Goal: Information Seeking & Learning: Learn about a topic

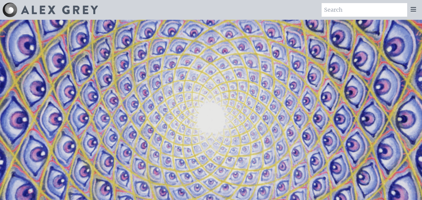
click at [407, 7] on input "search" at bounding box center [365, 10] width 86 height 14
click at [411, 9] on icon at bounding box center [413, 9] width 7 height 7
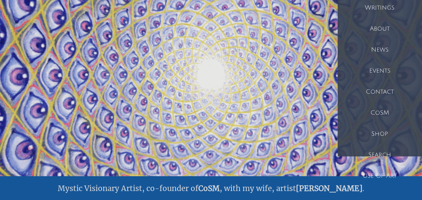
scroll to position [44, 0]
click at [380, 46] on div "News" at bounding box center [380, 49] width 84 height 21
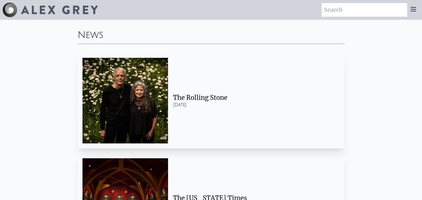
click at [415, 15] on div at bounding box center [414, 10] width 12 height 14
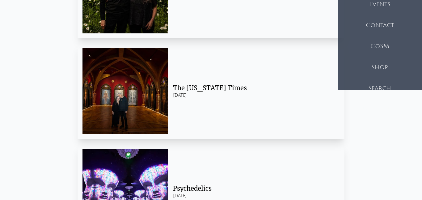
scroll to position [111, 0]
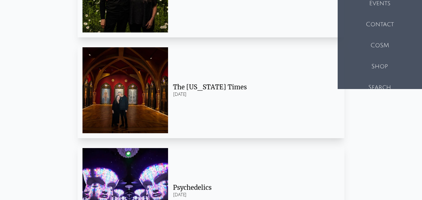
click at [385, 109] on div "Use of Art" at bounding box center [380, 108] width 84 height 21
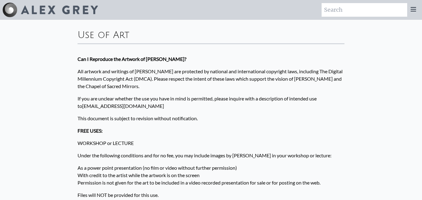
click at [413, 12] on icon at bounding box center [413, 9] width 7 height 7
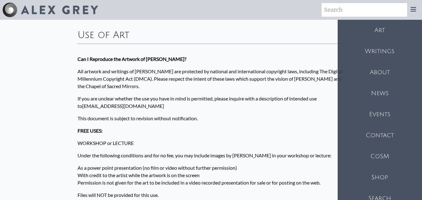
click at [355, 46] on div "Writings" at bounding box center [380, 51] width 84 height 21
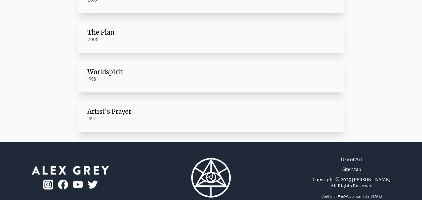
scroll to position [167, 0]
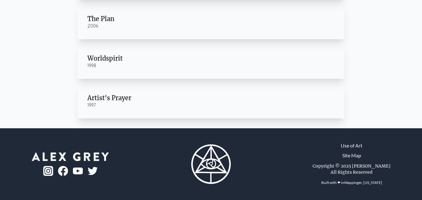
click at [170, 102] on div "1997" at bounding box center [210, 105] width 247 height 6
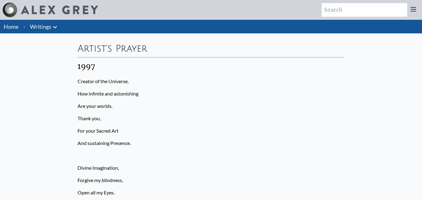
click at [53, 28] on icon at bounding box center [54, 26] width 7 height 7
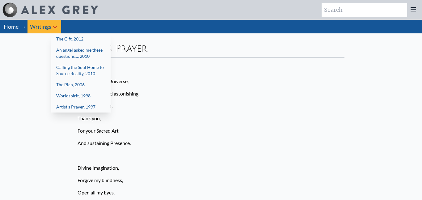
click at [10, 31] on div at bounding box center [211, 100] width 422 height 200
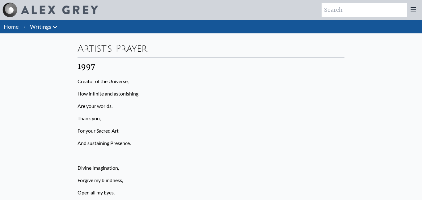
click at [12, 22] on li "Home" at bounding box center [10, 27] width 21 height 14
click at [11, 27] on link "Home" at bounding box center [11, 26] width 15 height 7
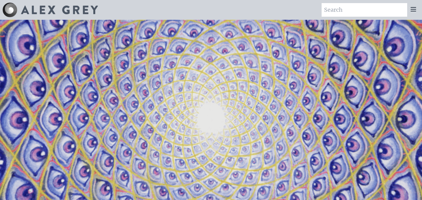
click at [418, 11] on div at bounding box center [414, 10] width 12 height 14
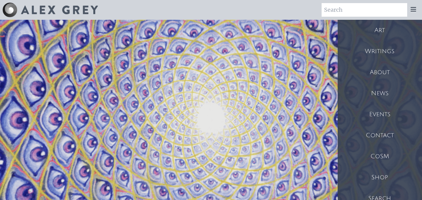
click at [377, 31] on div "Art" at bounding box center [380, 30] width 84 height 21
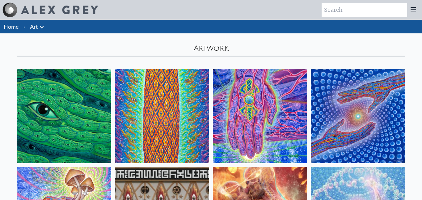
click at [37, 25] on link "Art" at bounding box center [34, 26] width 8 height 9
click at [56, 129] on img at bounding box center [64, 116] width 94 height 94
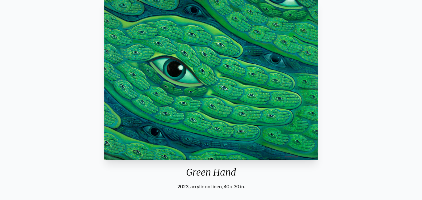
scroll to position [170, 0]
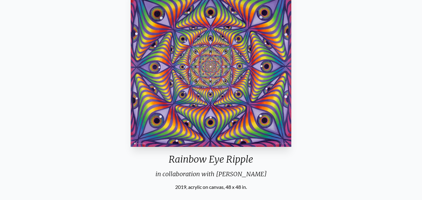
scroll to position [74, 0]
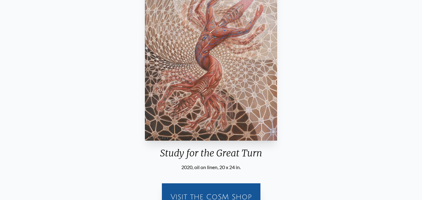
scroll to position [23, 0]
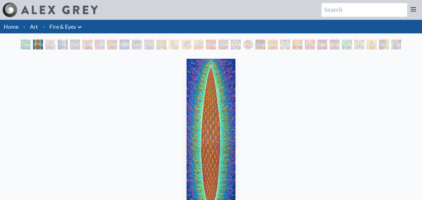
click at [71, 27] on link "Fire & Eyes" at bounding box center [62, 26] width 27 height 9
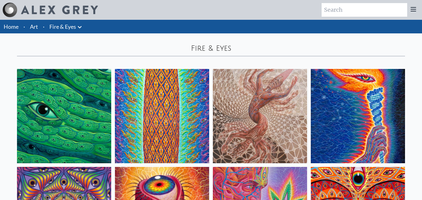
click at [79, 28] on icon at bounding box center [79, 26] width 7 height 7
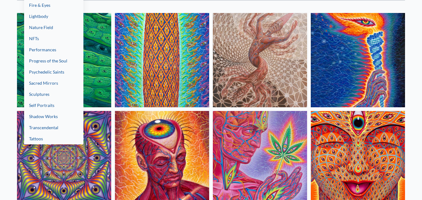
scroll to position [57, 0]
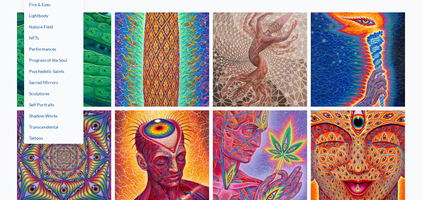
click at [49, 135] on link "Tattoos" at bounding box center [53, 138] width 59 height 11
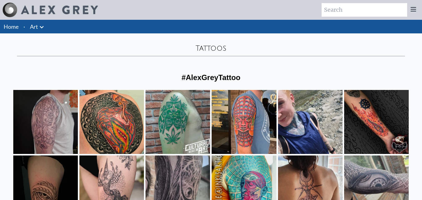
click at [45, 28] on li "Art Anatomical Drawings" at bounding box center [38, 27] width 20 height 14
click at [39, 26] on icon at bounding box center [41, 26] width 7 height 7
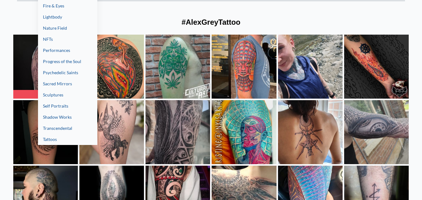
scroll to position [55, 0]
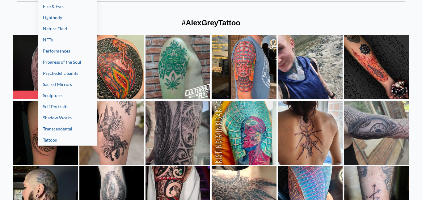
click at [68, 130] on link "Transcendental" at bounding box center [67, 128] width 59 height 11
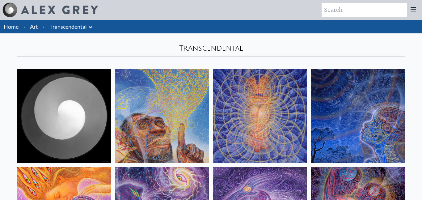
click at [56, 112] on img at bounding box center [64, 116] width 94 height 94
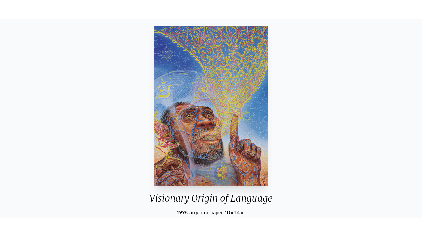
scroll to position [53, 0]
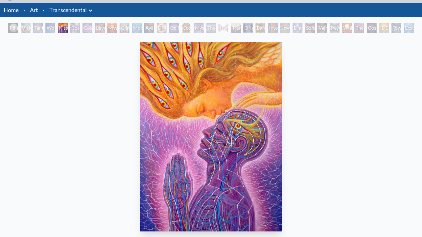
scroll to position [22, 0]
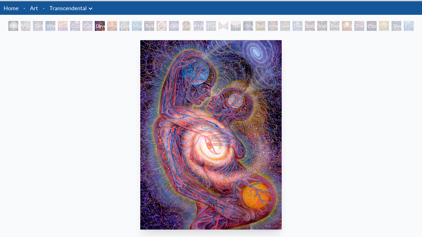
scroll to position [20, 0]
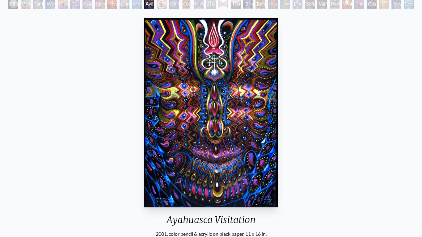
scroll to position [41, 0]
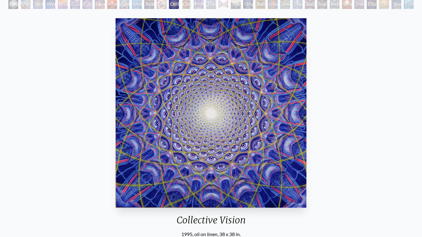
scroll to position [45, 0]
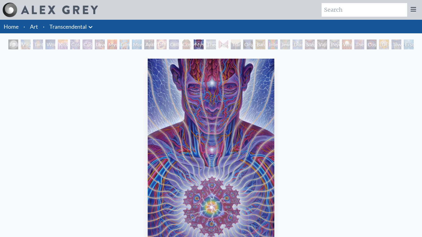
click at [93, 27] on icon at bounding box center [90, 26] width 7 height 7
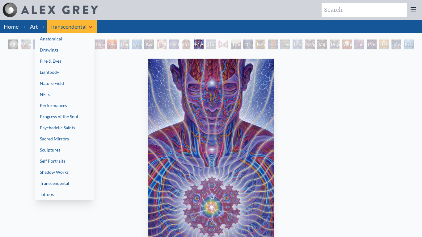
click at [63, 102] on link "Performances" at bounding box center [64, 105] width 59 height 11
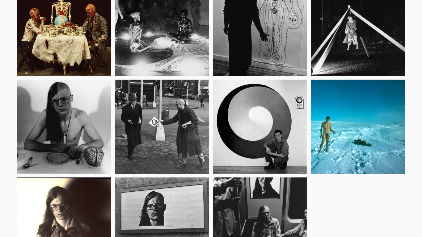
scroll to position [350, 0]
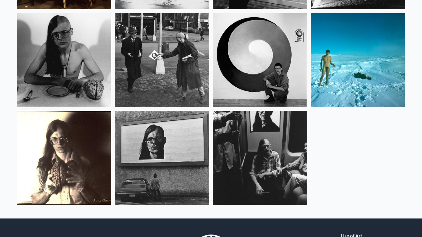
click at [251, 189] on img at bounding box center [260, 158] width 94 height 94
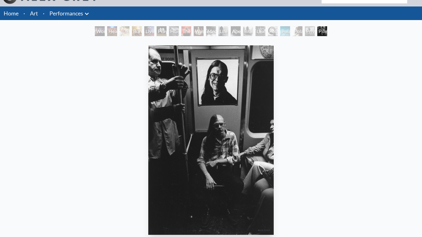
scroll to position [14, 0]
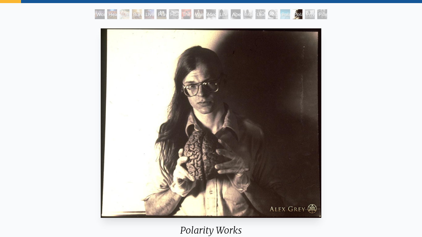
scroll to position [32, 0]
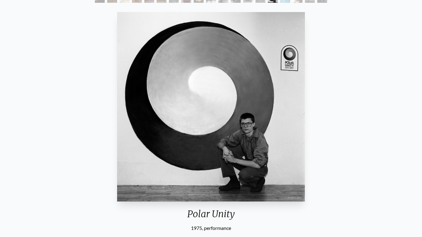
scroll to position [48, 0]
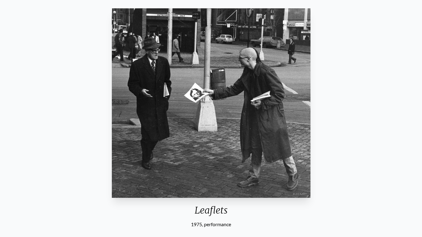
scroll to position [50, 0]
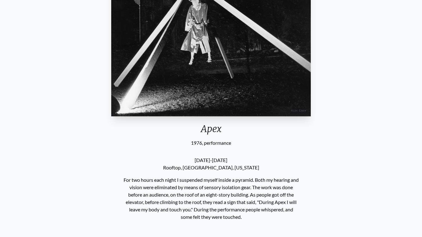
scroll to position [132, 0]
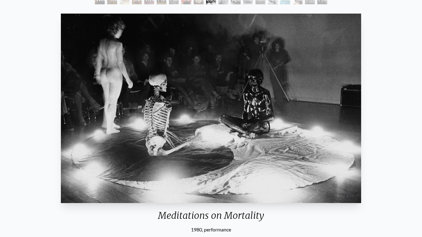
scroll to position [46, 0]
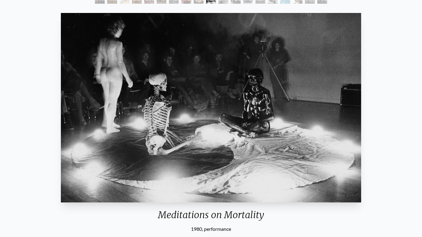
scroll to position [45, 0]
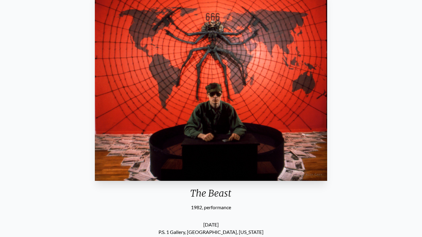
scroll to position [68, 0]
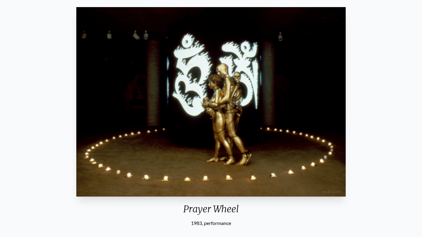
scroll to position [53, 0]
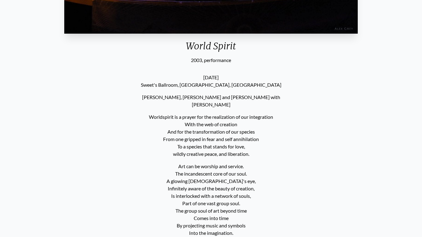
scroll to position [215, 0]
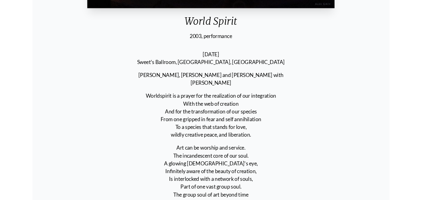
scroll to position [192, 0]
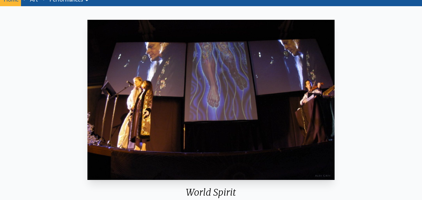
scroll to position [28, 0]
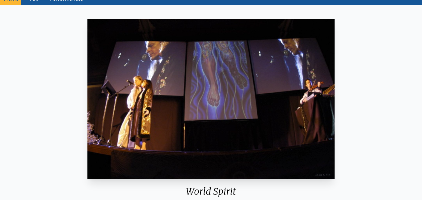
click at [278, 117] on img "1 / 19" at bounding box center [210, 99] width 247 height 160
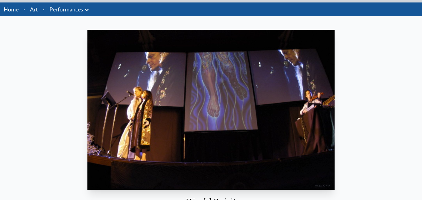
scroll to position [0, 0]
